Goal: Information Seeking & Learning: Learn about a topic

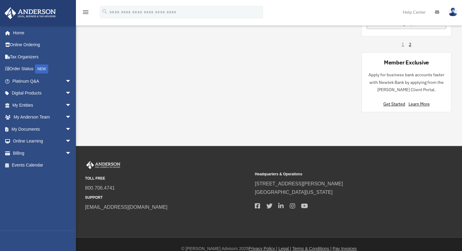
scroll to position [500, 0]
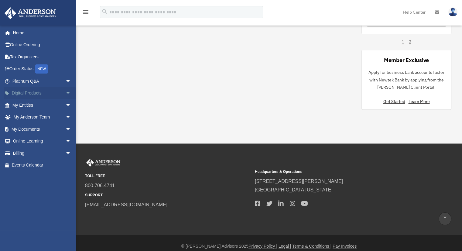
click at [65, 94] on span "arrow_drop_down" at bounding box center [71, 93] width 12 height 12
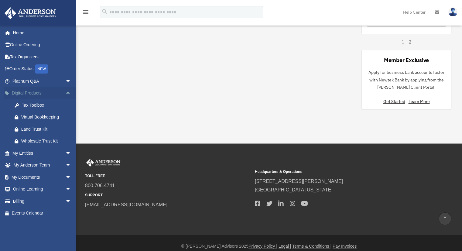
click at [65, 92] on span "arrow_drop_up" at bounding box center [71, 93] width 12 height 12
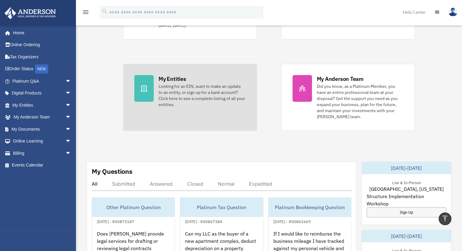
scroll to position [0, 0]
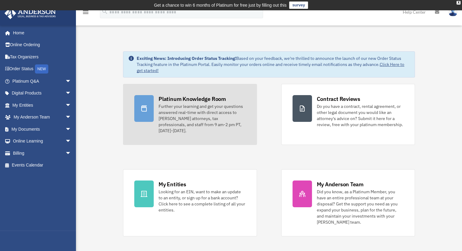
click at [216, 103] on div "Further your learning and get your questions answered real-time with direct acc…" at bounding box center [201, 118] width 87 height 30
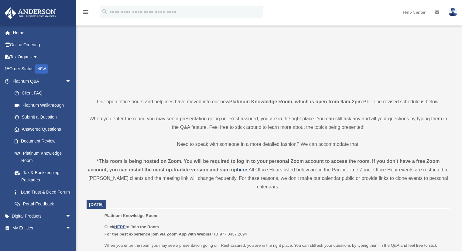
scroll to position [182, 0]
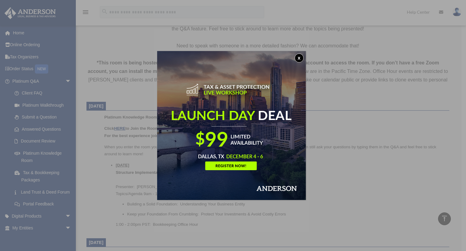
click at [304, 60] on button "x" at bounding box center [299, 57] width 9 height 9
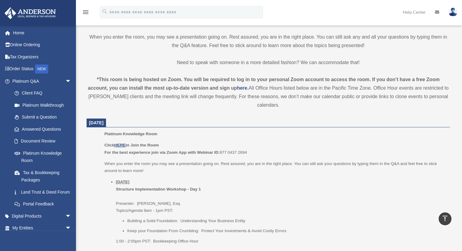
scroll to position [212, 0]
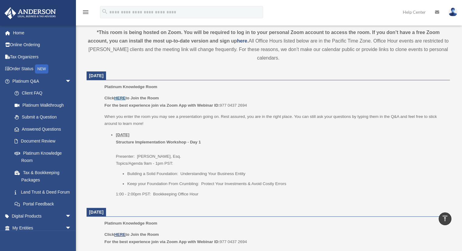
click at [121, 98] on u "HERE" at bounding box center [119, 98] width 11 height 5
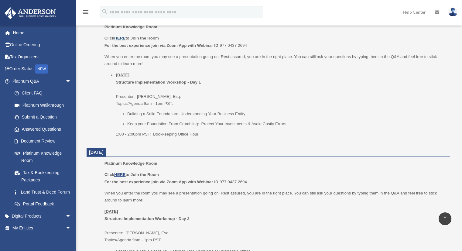
scroll to position [273, 0]
click at [66, 80] on span "arrow_drop_down" at bounding box center [71, 81] width 12 height 12
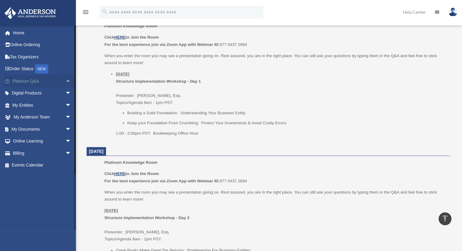
click at [66, 82] on span "arrow_drop_up" at bounding box center [71, 81] width 12 height 12
